Goal: Task Accomplishment & Management: Complete application form

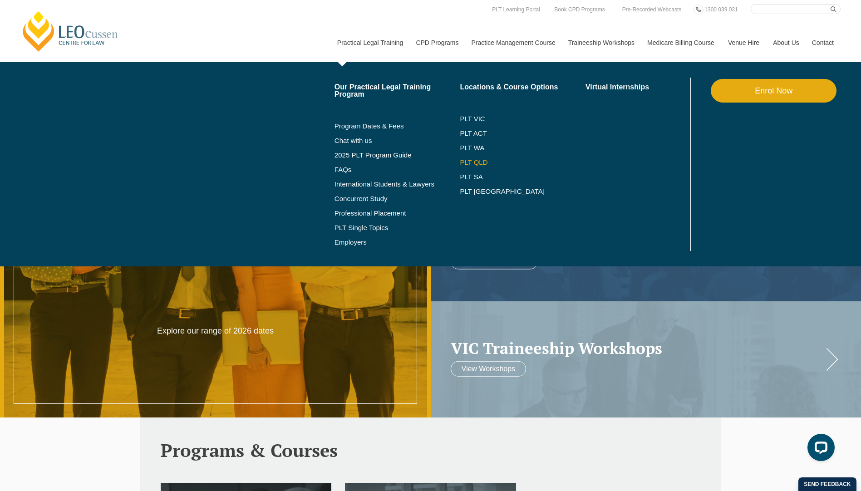
click at [480, 160] on link "PLT QLD" at bounding box center [523, 162] width 126 height 7
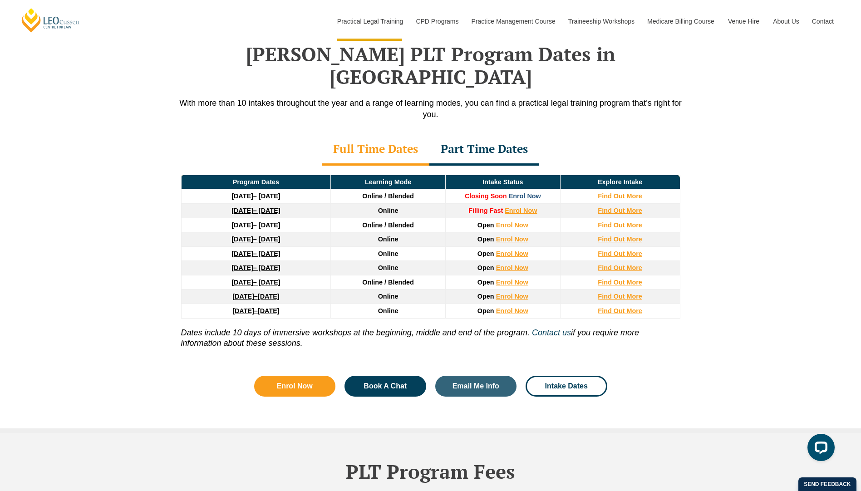
click at [526, 193] on link "Enrol Now" at bounding box center [525, 196] width 32 height 7
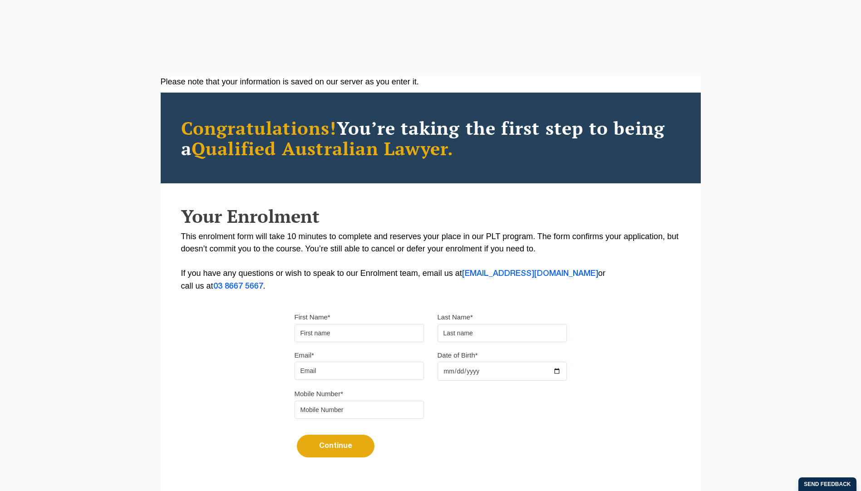
click at [331, 334] on input "First Name*" at bounding box center [359, 333] width 129 height 18
type input "Natasha"
click at [455, 337] on input "text" at bounding box center [502, 333] width 129 height 18
type input "Relf"
click at [356, 374] on input "Email*" at bounding box center [359, 371] width 129 height 18
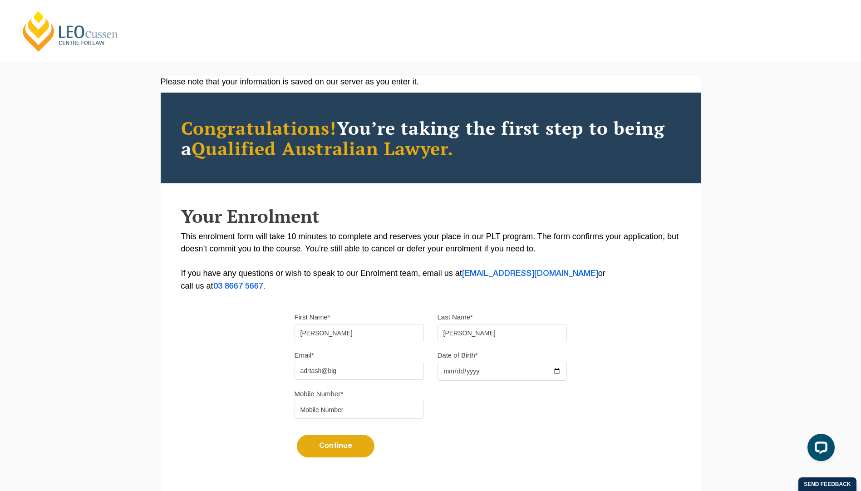
type input "adrtash@bigpond.com"
type input "0419638542"
click at [462, 375] on input "Date of Birth*" at bounding box center [502, 371] width 129 height 19
click at [450, 367] on input "Date of Birth*" at bounding box center [502, 371] width 129 height 19
click at [456, 369] on input "Date of Birth*" at bounding box center [502, 371] width 129 height 19
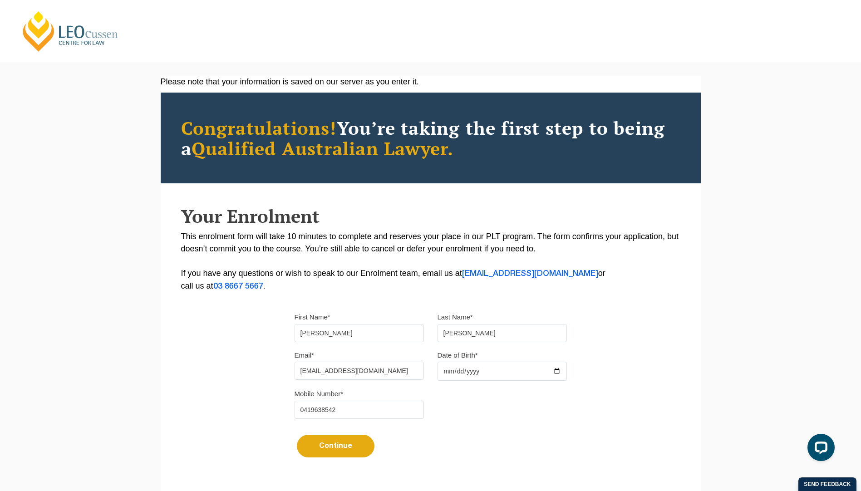
click at [553, 374] on input "Date of Birth*" at bounding box center [502, 371] width 129 height 19
click at [478, 366] on input "2025-08-02" at bounding box center [502, 371] width 129 height 19
type input "2025-08-27"
type input "1975-08-27"
click at [343, 448] on button "Continue" at bounding box center [336, 446] width 78 height 23
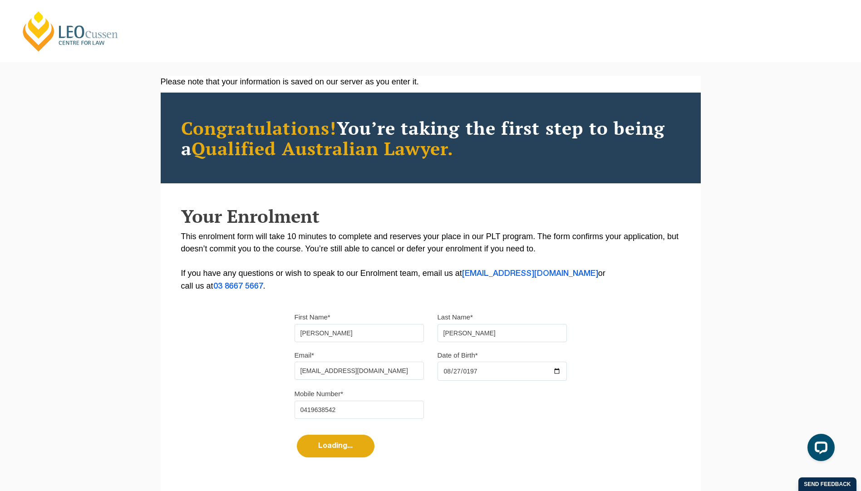
select select
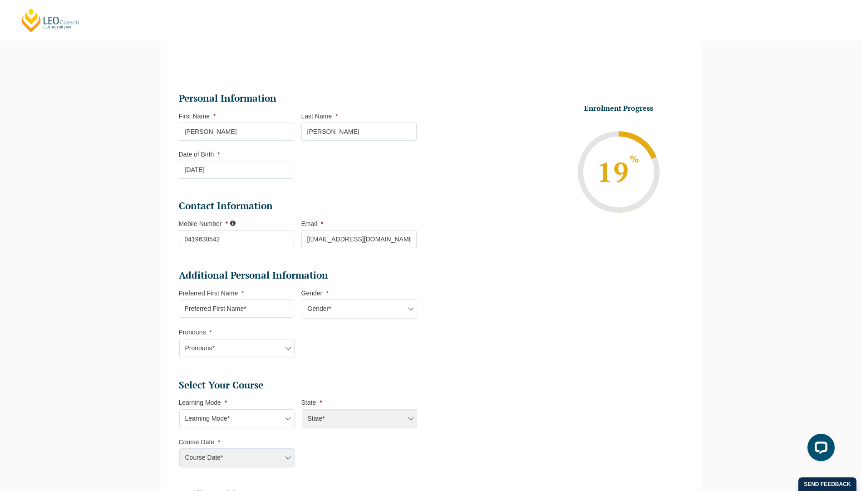
scroll to position [79, 0]
click at [208, 308] on input "Preferred First Name *" at bounding box center [236, 309] width 115 height 18
type input "Natasha"
click at [338, 309] on select "Gender* Male Female Nonbinary Intersex Prefer not to disclose Other" at bounding box center [359, 309] width 115 height 19
select select "Female"
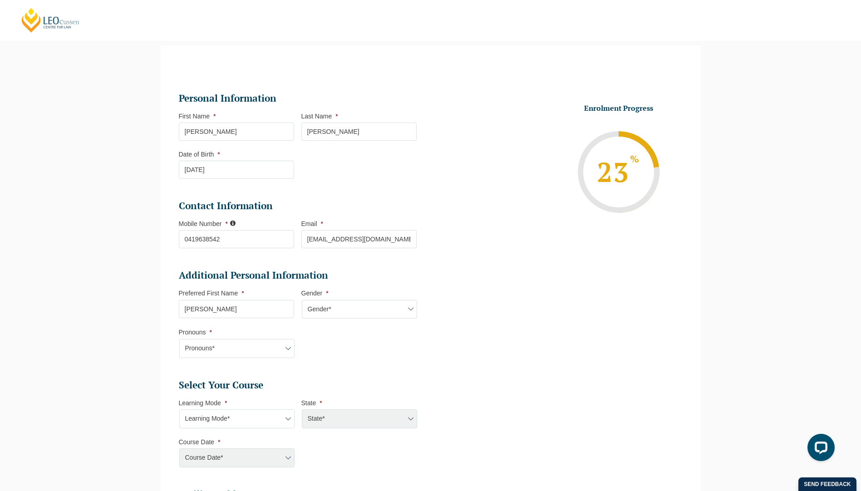
click at [302, 300] on select "Gender* Male Female Nonbinary Intersex Prefer not to disclose Other" at bounding box center [359, 309] width 115 height 19
click at [200, 350] on select "Pronouns* She/Her/Hers He/Him/His They/Them/Theirs Other Prefer not to disclose" at bounding box center [236, 348] width 115 height 19
click at [120, 336] on div "Please note that your information is saved on our server as you enter it. Congr…" at bounding box center [430, 368] width 861 height 672
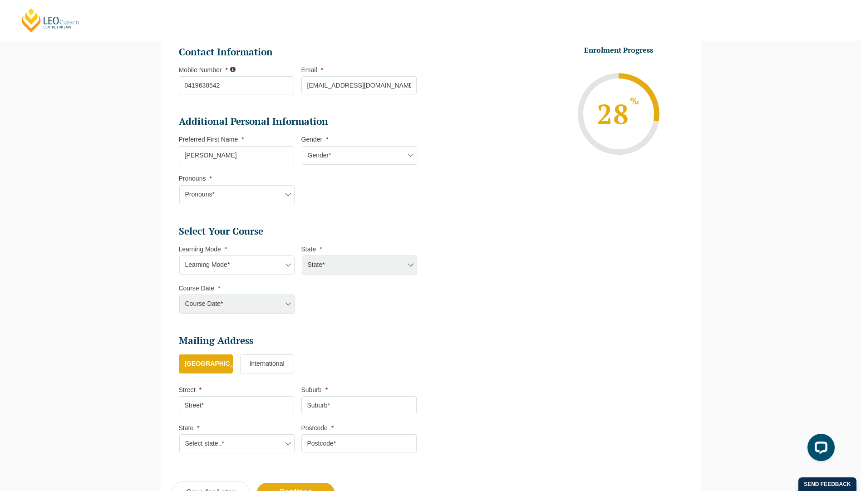
scroll to position [232, 0]
click at [198, 268] on select "Learning Mode* Online Full Time Learning Online Part Time Learning Blended Full…" at bounding box center [236, 265] width 115 height 19
select select "Online Full Time Learning"
click at [179, 256] on select "Learning Mode* Online Full Time Learning Online Part Time Learning Blended Full…" at bounding box center [236, 265] width 115 height 19
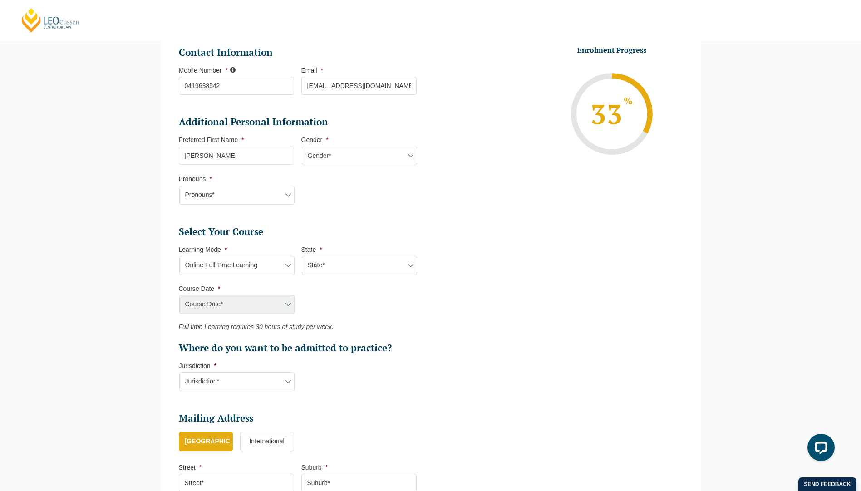
click at [330, 264] on select "State* National (ACT/NSW, VIC, QLD, SA, WA)" at bounding box center [359, 265] width 115 height 19
select select "National (ACT/NSW, VIC, QLD, SA, WA)"
click at [302, 256] on select "State* National (ACT/NSW, VIC, QLD, SA, WA)" at bounding box center [359, 265] width 115 height 19
click at [201, 304] on select "Course Date* September 2025 (22-Sep-2025 to 20-Feb-2026) December 2025 (08-Dec-…" at bounding box center [236, 304] width 115 height 19
select select "September 2025 (22-Sep-2025 to 20-Feb-2026)"
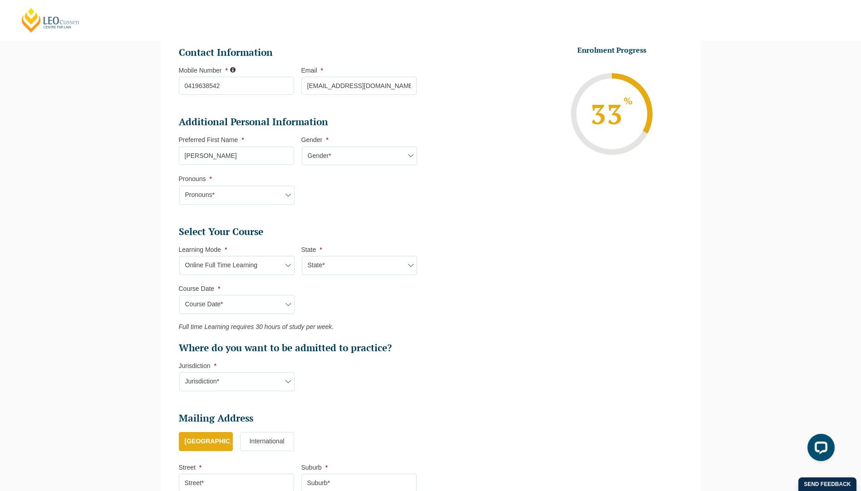
click at [179, 295] on select "Course Date* September 2025 (22-Sep-2025 to 20-Feb-2026) December 2025 (08-Dec-…" at bounding box center [236, 304] width 115 height 19
type input "Intake 10 September 2025 FT"
type input "Practical Legal Training (NAT)"
select select "NAT PLT (SEP) 2025 Full Time Online"
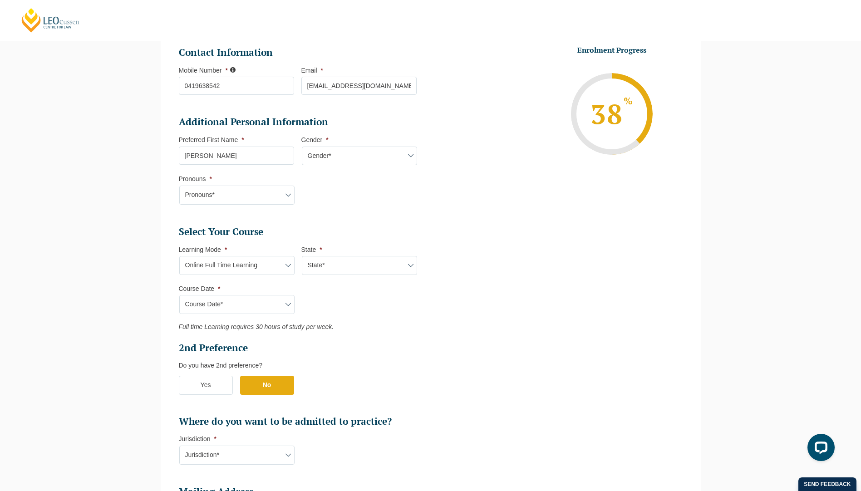
click at [270, 384] on label "No" at bounding box center [267, 385] width 54 height 19
click at [0, 0] on input "No" at bounding box center [0, 0] width 0 height 0
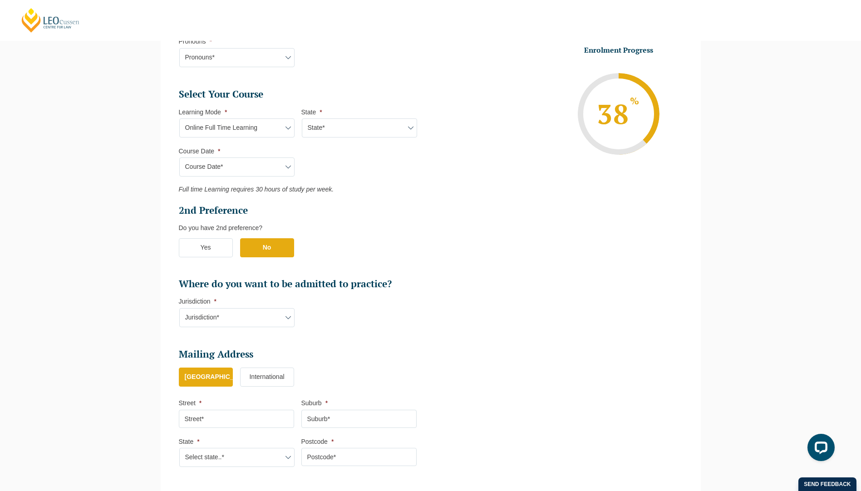
scroll to position [369, 0]
drag, startPoint x: 203, startPoint y: 317, endPoint x: 353, endPoint y: 337, distance: 151.1
click at [353, 337] on ul "Personal Information First Name * Natasha Last Name * Relf Date of Birth * 27-0…" at bounding box center [301, 133] width 245 height 687
click at [287, 318] on select "Jurisdiction* VIC ACT/NSW SA WA QLD" at bounding box center [236, 318] width 115 height 19
select select "QLD"
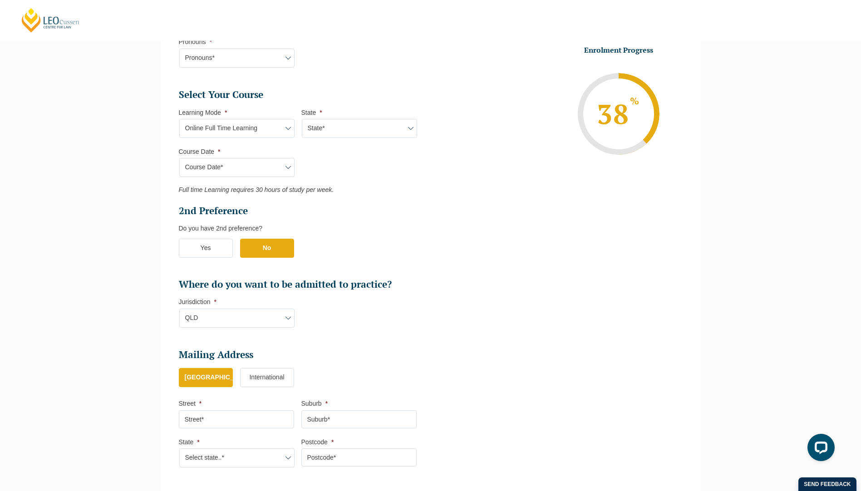
click at [179, 309] on select "Jurisdiction* VIC ACT/NSW SA WA QLD" at bounding box center [236, 318] width 115 height 19
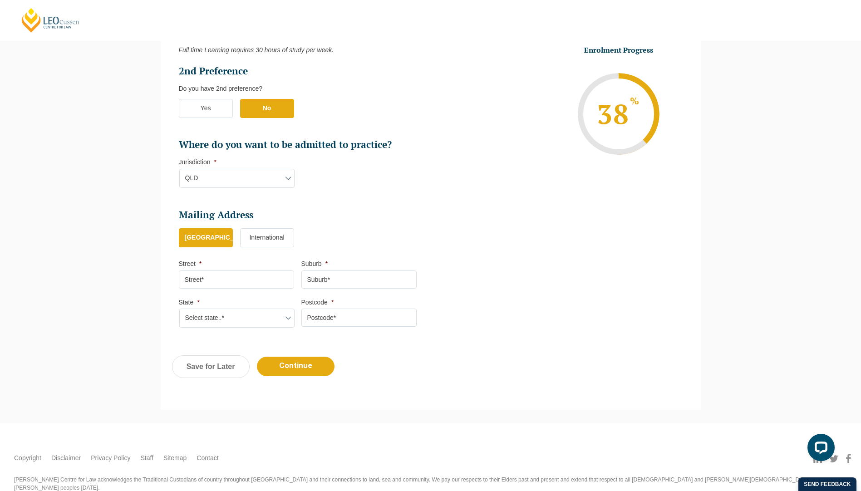
scroll to position [505, 0]
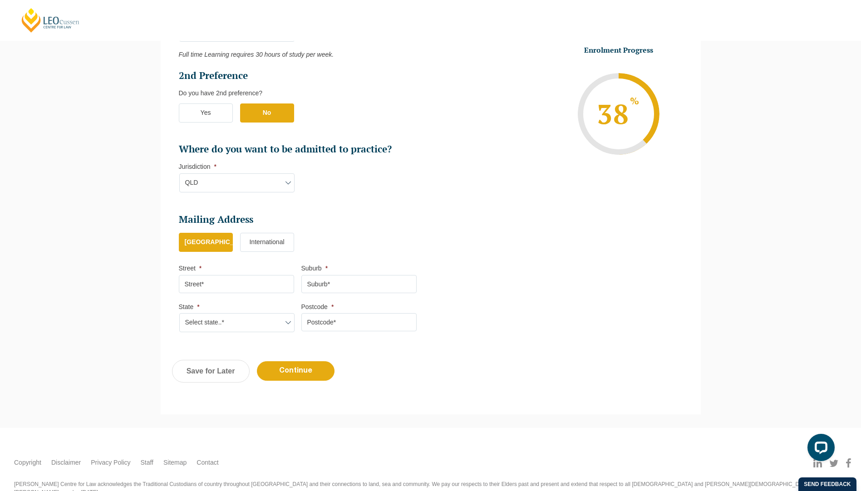
click at [200, 281] on input "Street *" at bounding box center [236, 284] width 115 height 18
type input "38 Hethorn Street"
type input "Coorparoo"
type input "4151"
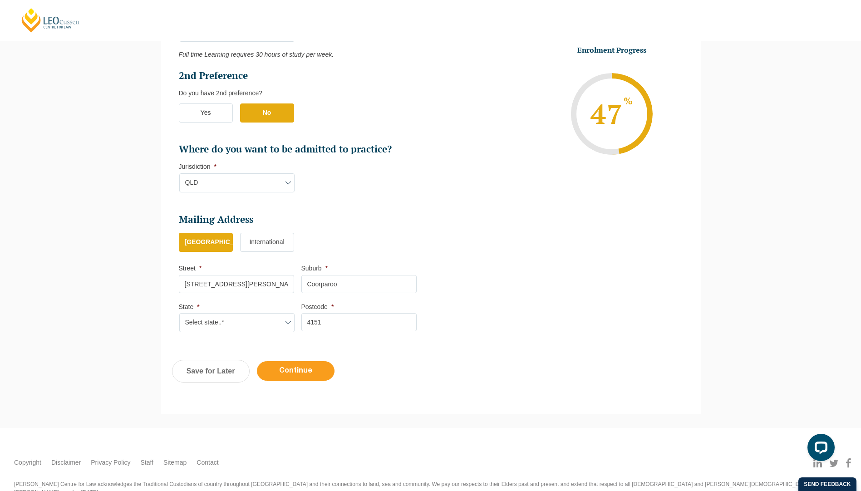
click at [302, 371] on input "Continue" at bounding box center [296, 371] width 78 height 20
select select "Online Full Time Learning"
select select "National (ACT/NSW, VIC, QLD, SA, WA)"
select select
select select "September 2025 (22-Sep-2025 to 20-Feb-2026)"
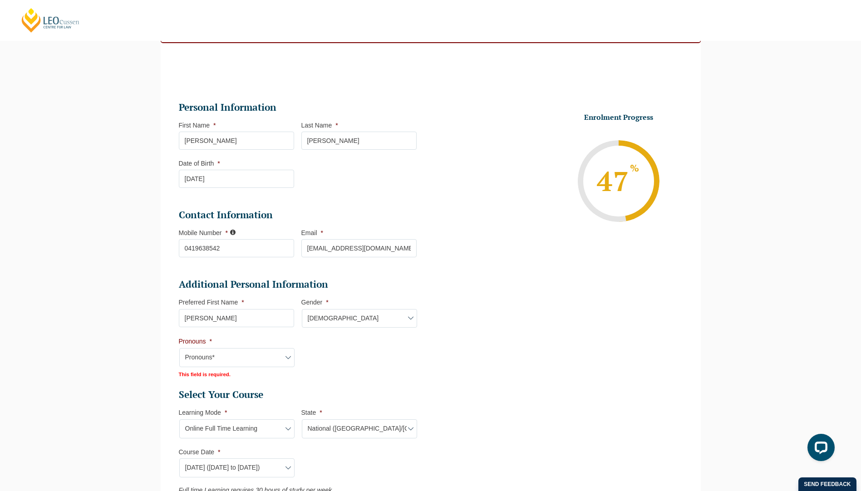
scroll to position [111, 0]
click at [202, 363] on select "Pronouns* She/Her/Hers He/Him/His They/Them/Theirs Other Prefer not to disclose" at bounding box center [236, 358] width 115 height 19
select select "Prefer not to disclose"
click at [179, 349] on select "Pronouns* She/Her/Hers He/Him/His They/Them/Theirs Other Prefer not to disclose" at bounding box center [236, 358] width 115 height 19
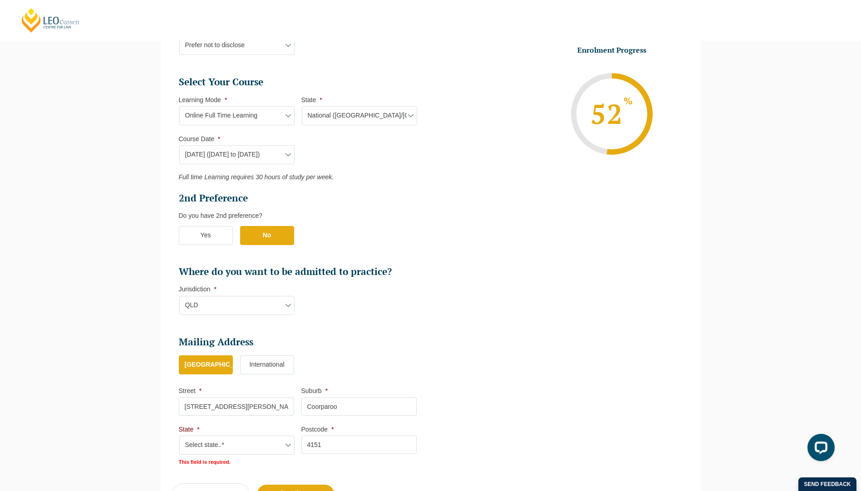
scroll to position [574, 0]
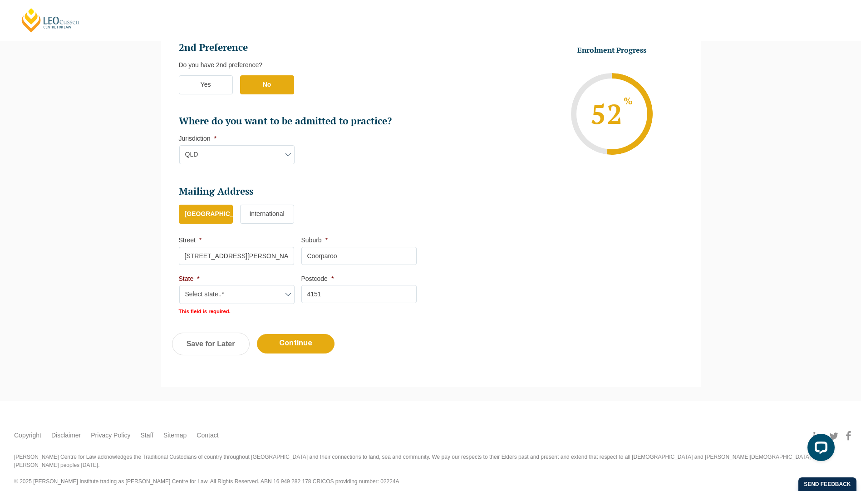
click at [220, 295] on select "Select state..* VIC WA QLD SA NSW NT ACT TAS" at bounding box center [236, 294] width 115 height 19
select select "QLD"
click at [179, 286] on select "Select state..* VIC WA QLD SA NSW NT ACT TAS" at bounding box center [236, 294] width 115 height 19
click at [313, 344] on input "Continue" at bounding box center [296, 344] width 78 height 20
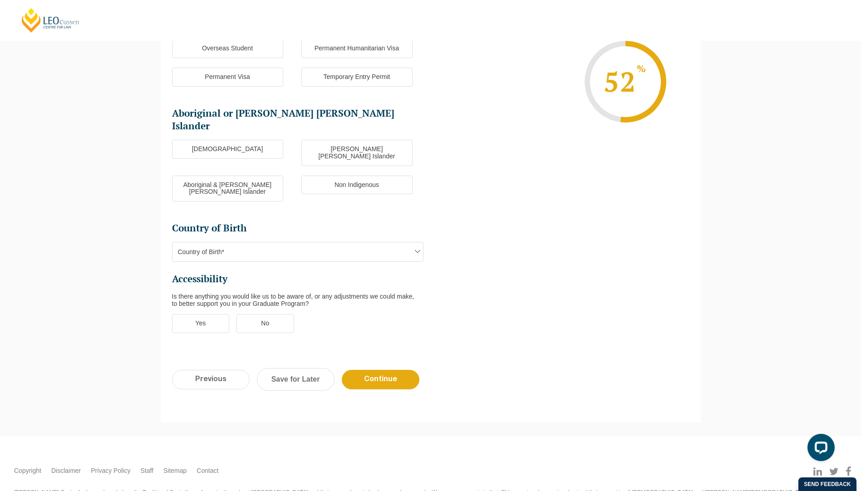
scroll to position [79, 0]
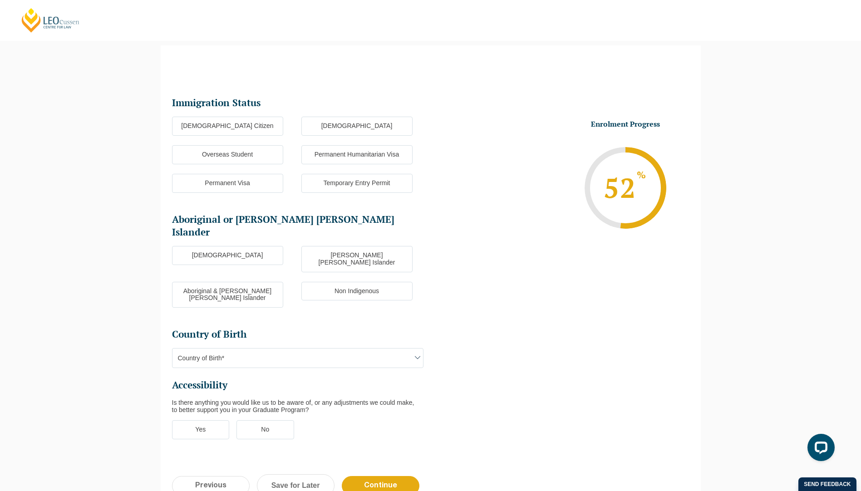
click at [193, 125] on label "Australian Citizen" at bounding box center [227, 126] width 111 height 19
click at [0, 0] on input "Australian Citizen" at bounding box center [0, 0] width 0 height 0
click at [336, 282] on label "Non Indigenous" at bounding box center [357, 291] width 111 height 19
click at [0, 0] on input "Non Indigenous" at bounding box center [0, 0] width 0 height 0
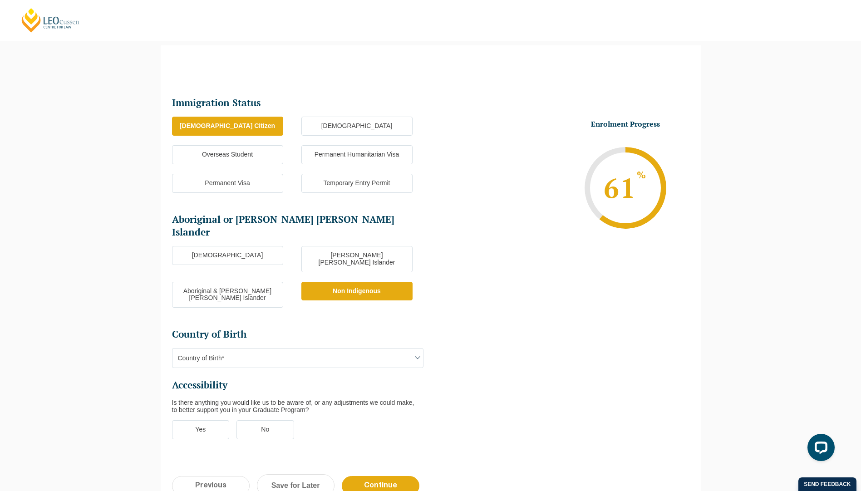
click at [196, 349] on span "Country of Birth*" at bounding box center [298, 358] width 251 height 19
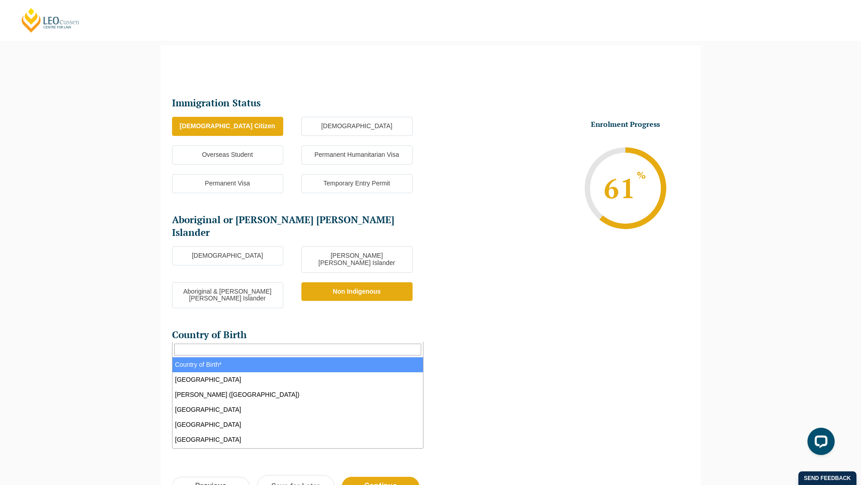
select select "Australia 1101"
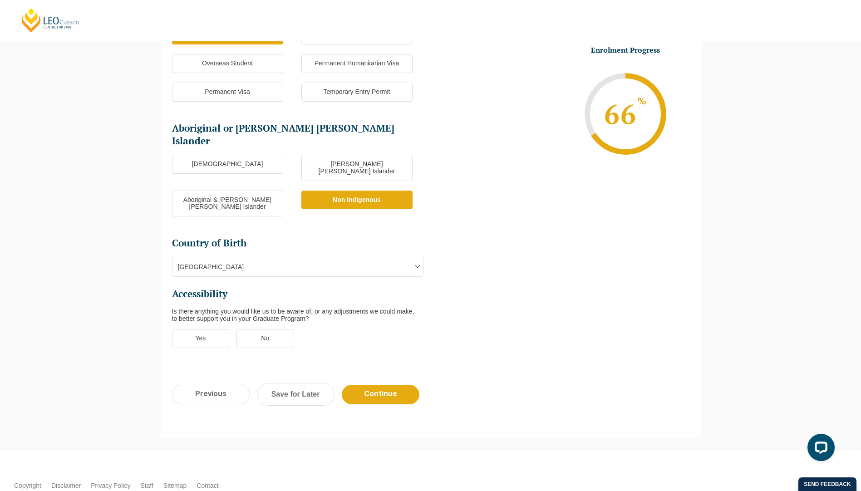
scroll to position [193, 0]
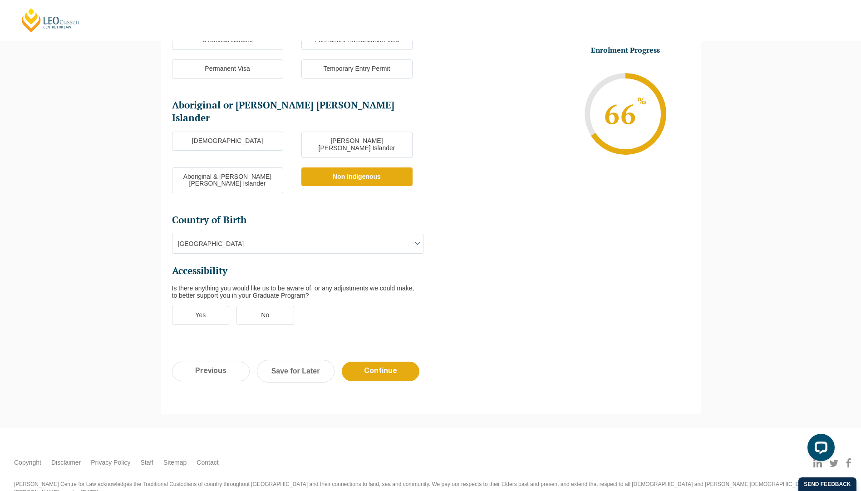
click at [266, 306] on label "No" at bounding box center [266, 315] width 58 height 19
click at [0, 0] on input "No" at bounding box center [0, 0] width 0 height 0
click at [383, 362] on input "Continue" at bounding box center [381, 372] width 78 height 20
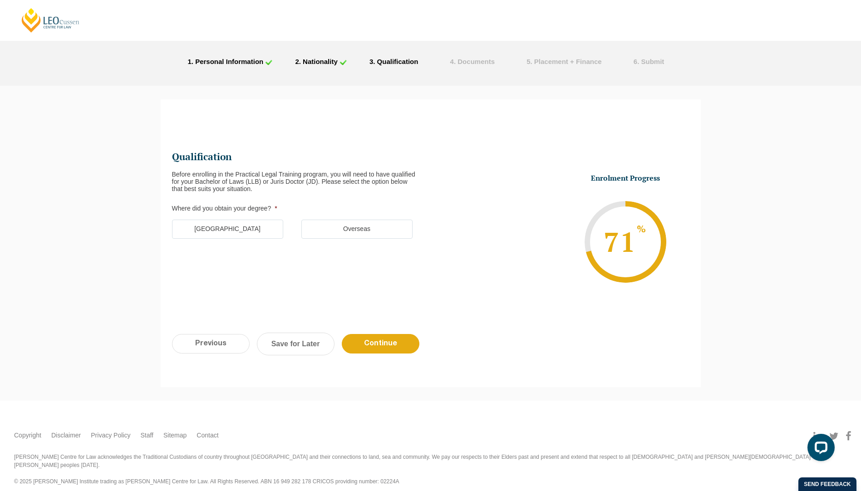
scroll to position [0, 0]
click at [209, 229] on label "Australia" at bounding box center [227, 229] width 111 height 19
click at [0, 0] on input "Australia" at bounding box center [0, 0] width 0 height 0
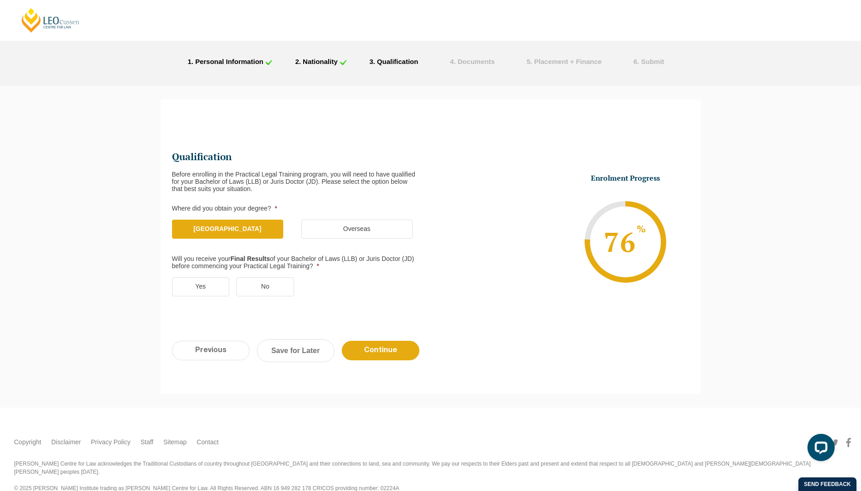
click at [205, 290] on label "Yes" at bounding box center [201, 286] width 58 height 19
click at [0, 0] on input "Yes" at bounding box center [0, 0] width 0 height 0
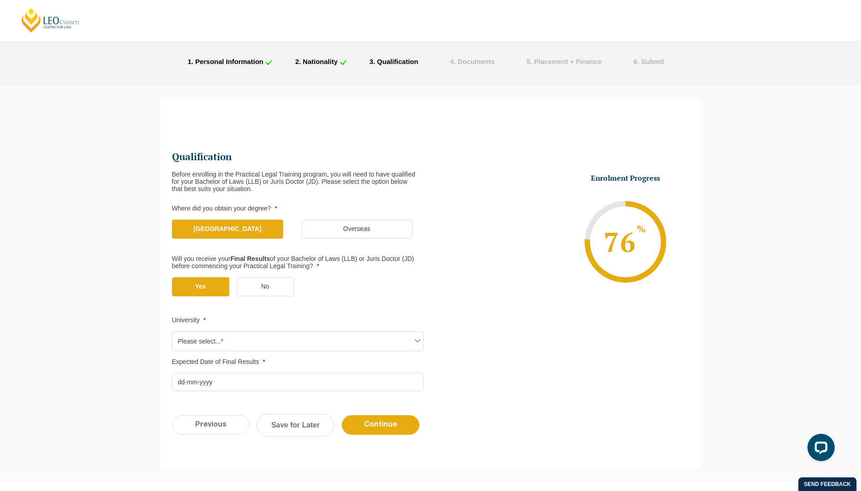
click at [194, 347] on span "Please select...*" at bounding box center [298, 341] width 251 height 19
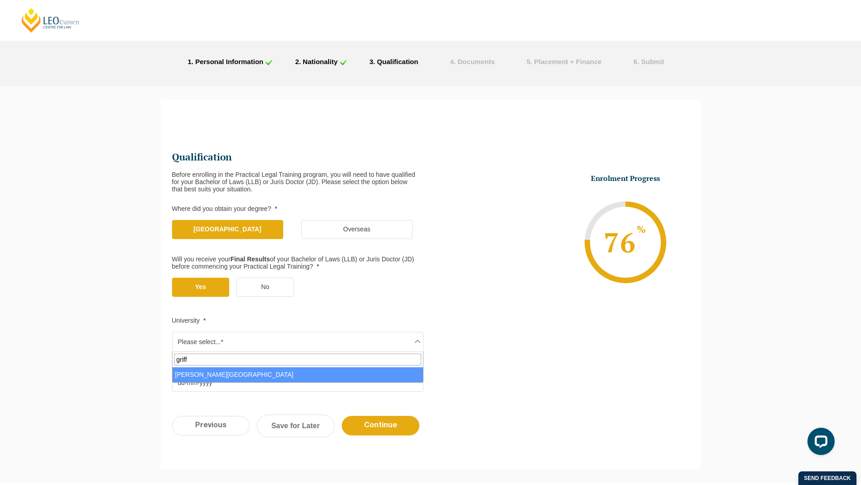
type input "griffi"
select select "Griffith University"
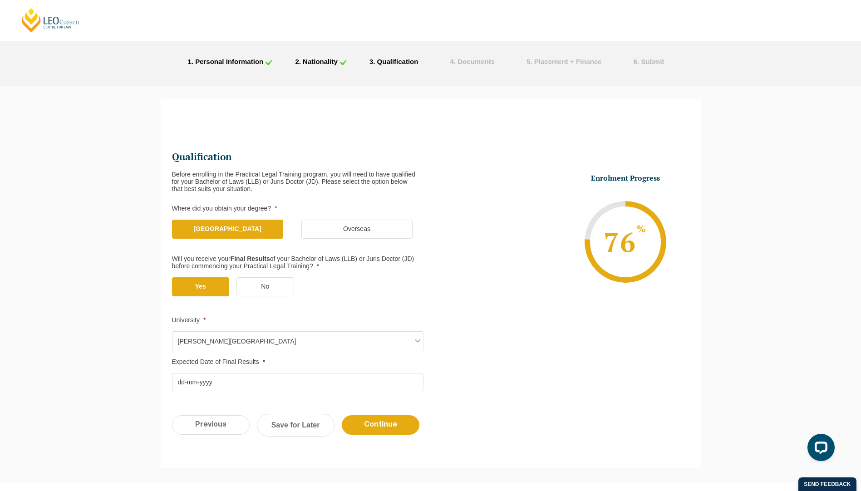
click at [193, 382] on input "Expected Date of Final Results *" at bounding box center [298, 382] width 252 height 18
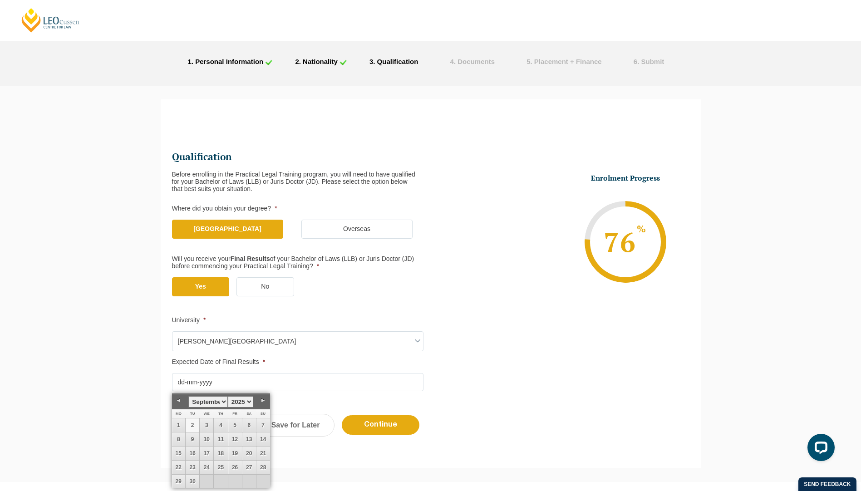
click at [178, 402] on link "Previous" at bounding box center [179, 401] width 14 height 14
click at [183, 406] on link "Previous" at bounding box center [179, 401] width 14 height 14
click at [195, 484] on link "29" at bounding box center [193, 482] width 14 height 14
type input "29-07-2025"
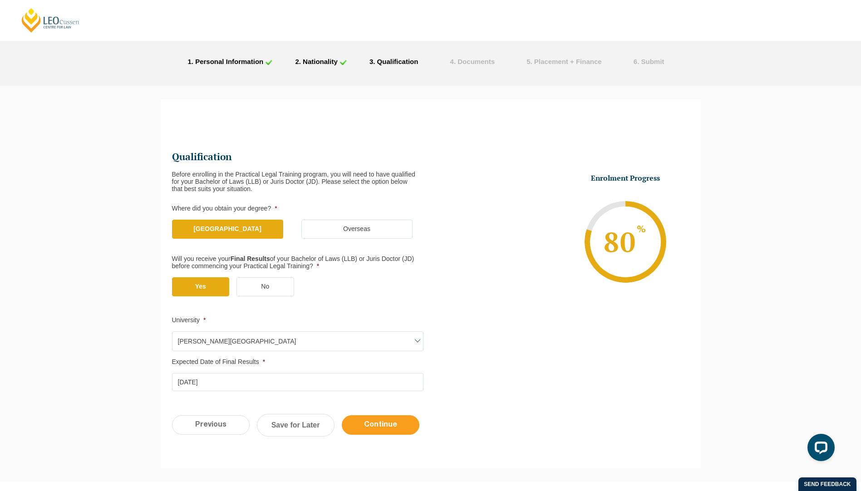
click at [396, 426] on input "Continue" at bounding box center [381, 425] width 78 height 20
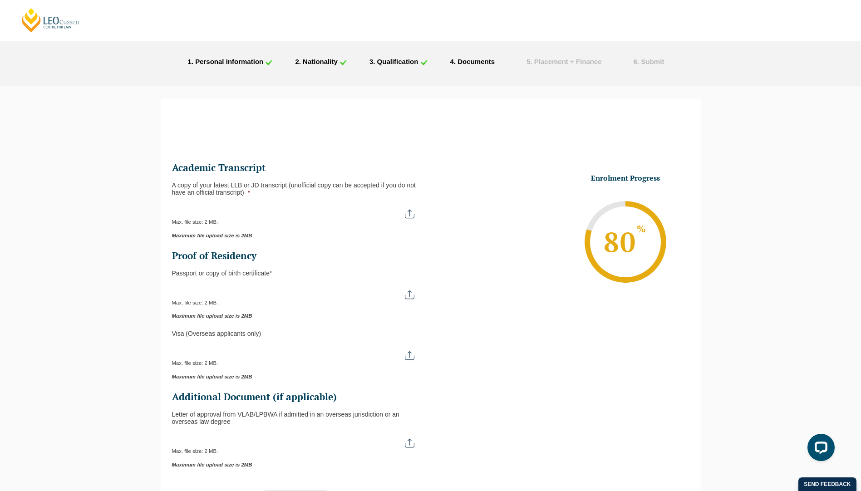
scroll to position [79, 0]
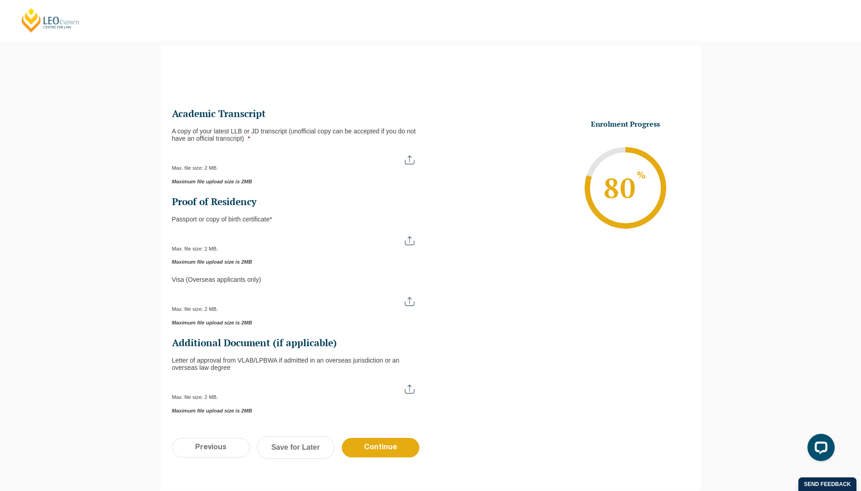
click at [405, 160] on input "A copy of your latest LLB or JD transcript (unofficial copy can be accepted if …" at bounding box center [298, 156] width 252 height 15
type input "C:\fakepath\Transcript - Natasha Relf - Griffith University 2025.pdf"
click at [417, 243] on input "Passport or Copy of Birth Certificate *" at bounding box center [298, 237] width 252 height 15
type input "C:\fakepath\Natasha Relf Passport.pdf"
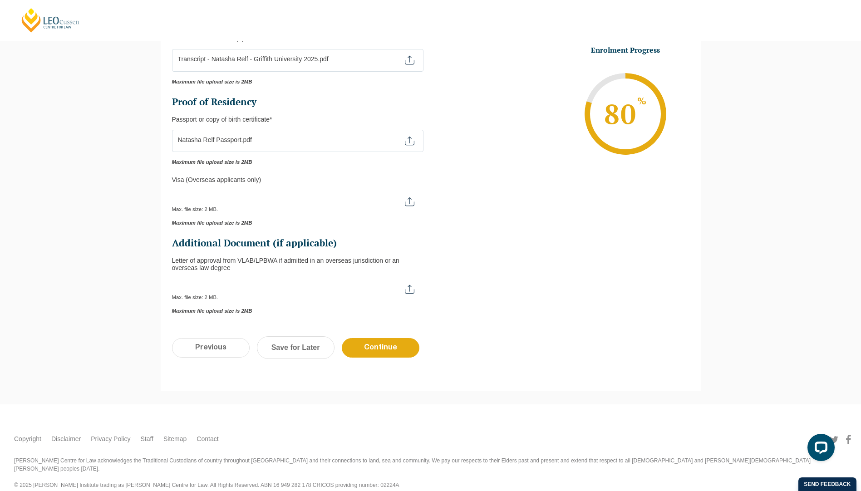
scroll to position [182, 0]
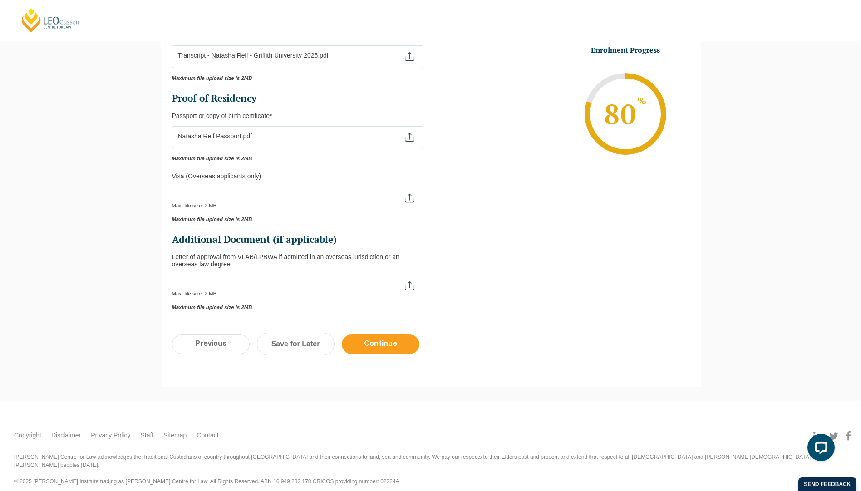
click at [385, 347] on input "Continue" at bounding box center [381, 345] width 78 height 20
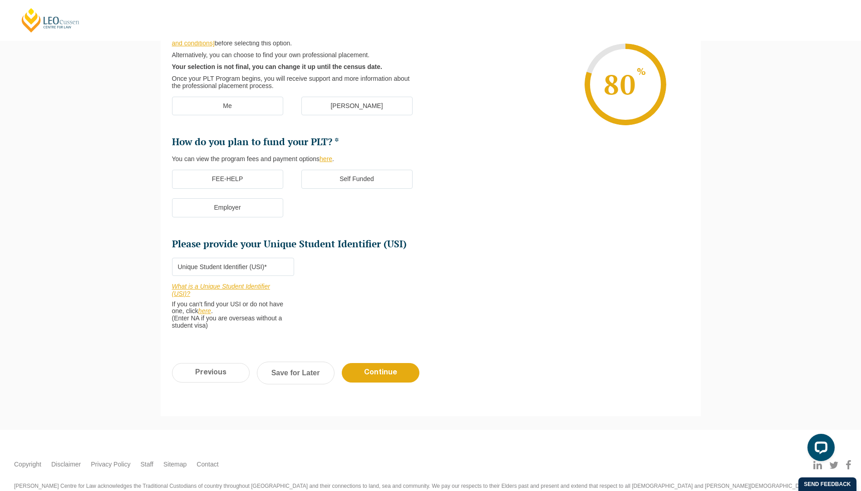
scroll to position [79, 0]
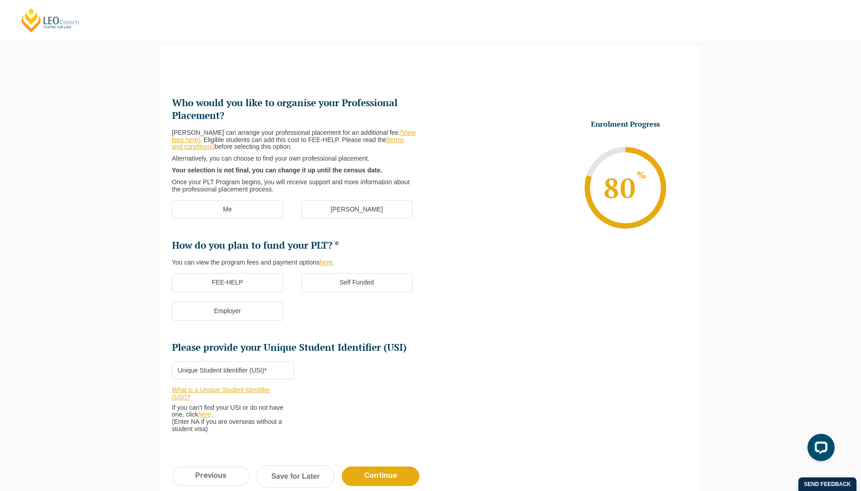
click at [348, 211] on label "[PERSON_NAME]" at bounding box center [357, 209] width 111 height 19
click at [0, 0] on input "[PERSON_NAME]" at bounding box center [0, 0] width 0 height 0
click at [209, 414] on link "here" at bounding box center [204, 414] width 13 height 7
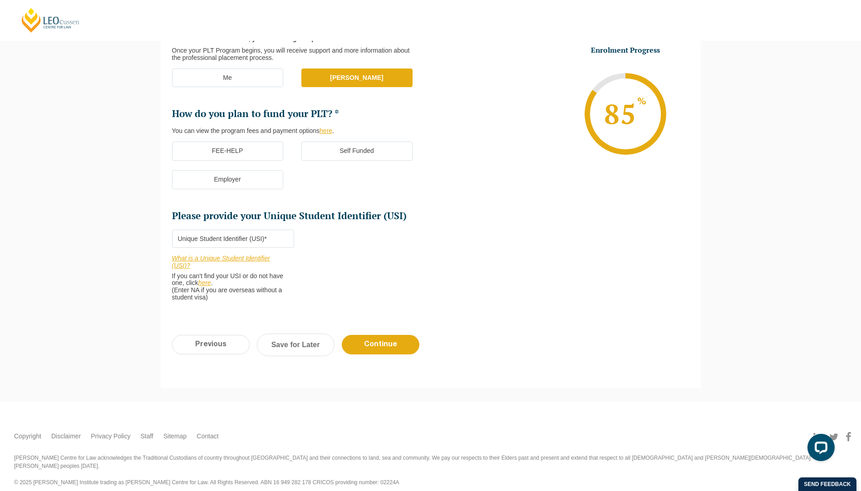
scroll to position [211, 0]
click at [354, 150] on label "Self Funded" at bounding box center [357, 150] width 111 height 19
click at [0, 0] on input "Self Funded" at bounding box center [0, 0] width 0 height 0
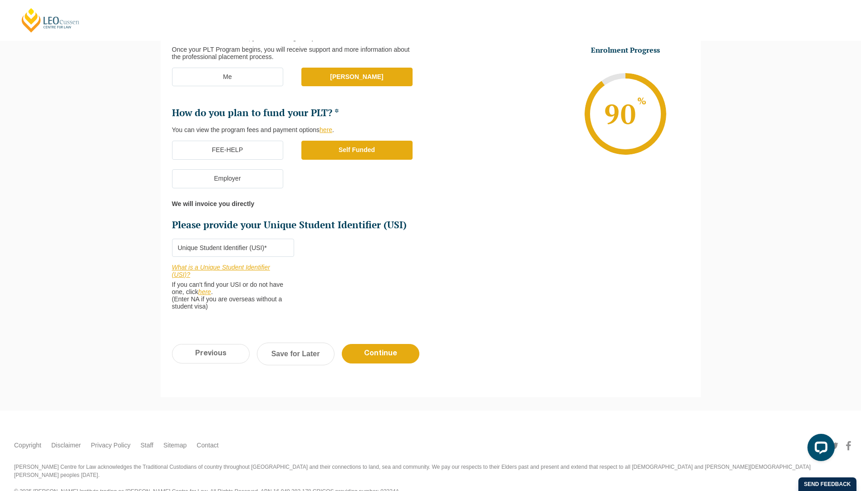
click at [203, 248] on input "Please provide your Unique Student Identifier (USI) *" at bounding box center [233, 248] width 122 height 18
type input "C6UPARNQQ"
click at [385, 353] on input "Continue" at bounding box center [381, 354] width 78 height 20
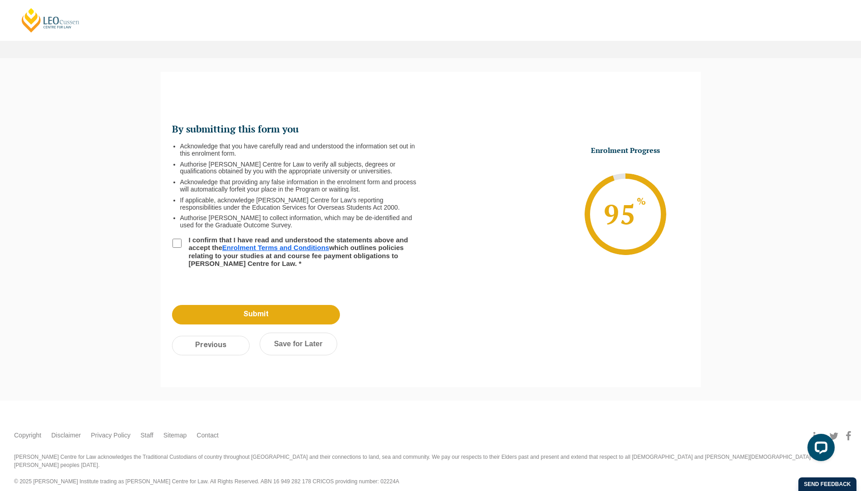
scroll to position [0, 0]
click at [179, 240] on input "I confirm that I have read and understood the statements above and accept the E…" at bounding box center [177, 243] width 9 height 9
checkbox input "true"
click at [203, 316] on input "Submit" at bounding box center [256, 315] width 168 height 20
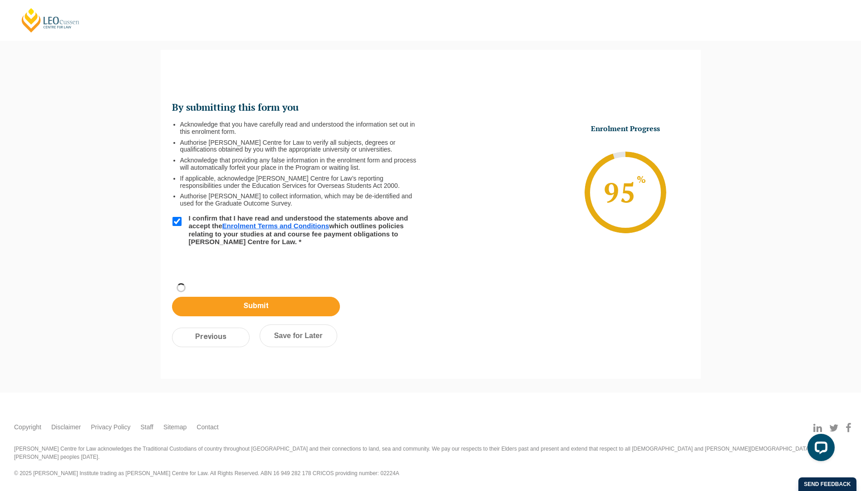
scroll to position [4, 0]
